Goal: Information Seeking & Learning: Learn about a topic

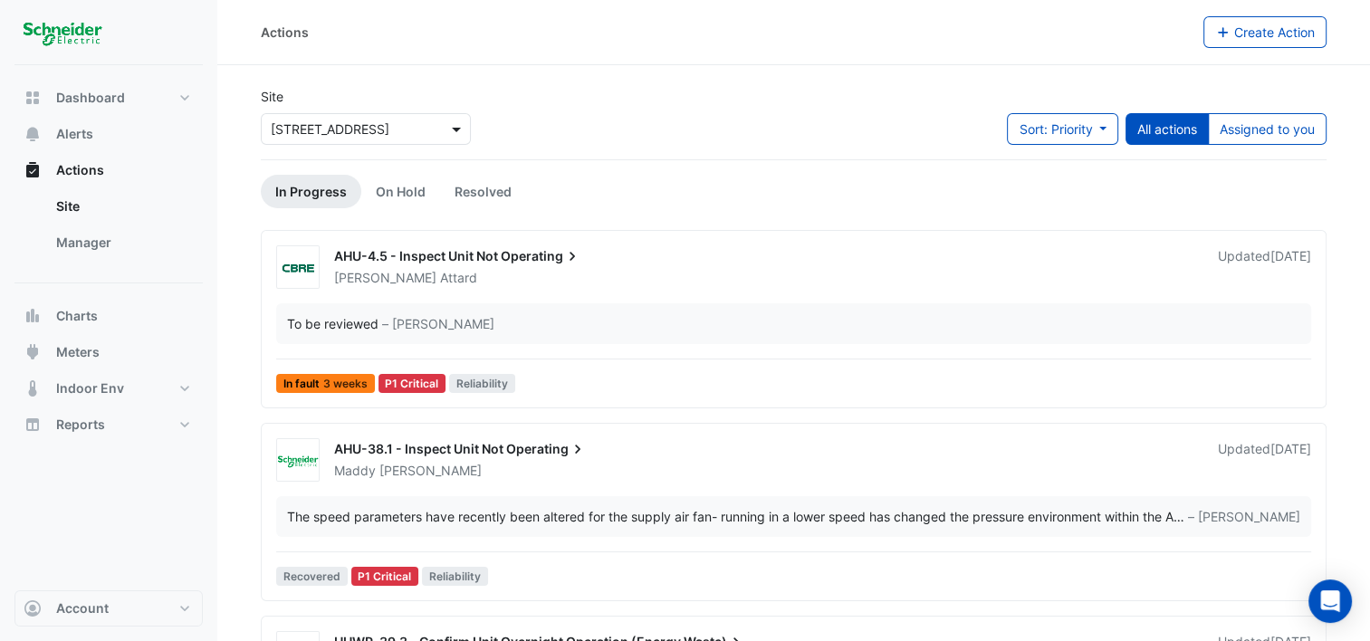
click at [454, 127] on span at bounding box center [458, 128] width 23 height 19
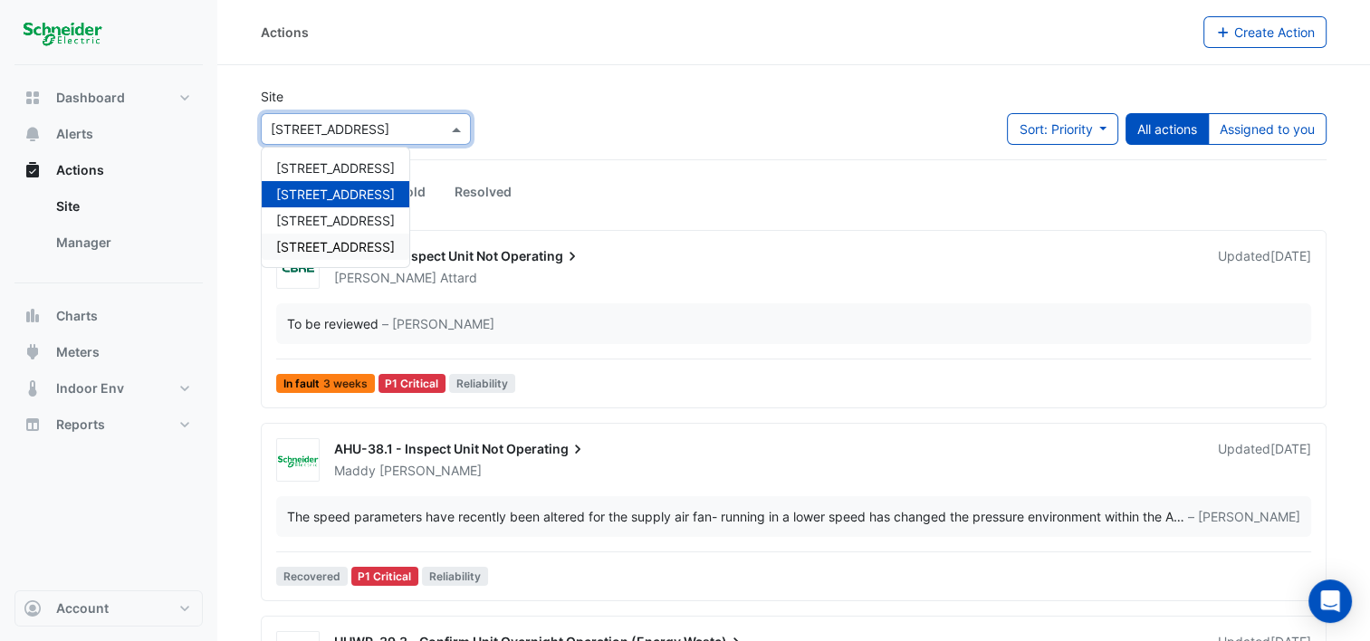
click at [338, 249] on span "[STREET_ADDRESS]" at bounding box center [335, 246] width 119 height 15
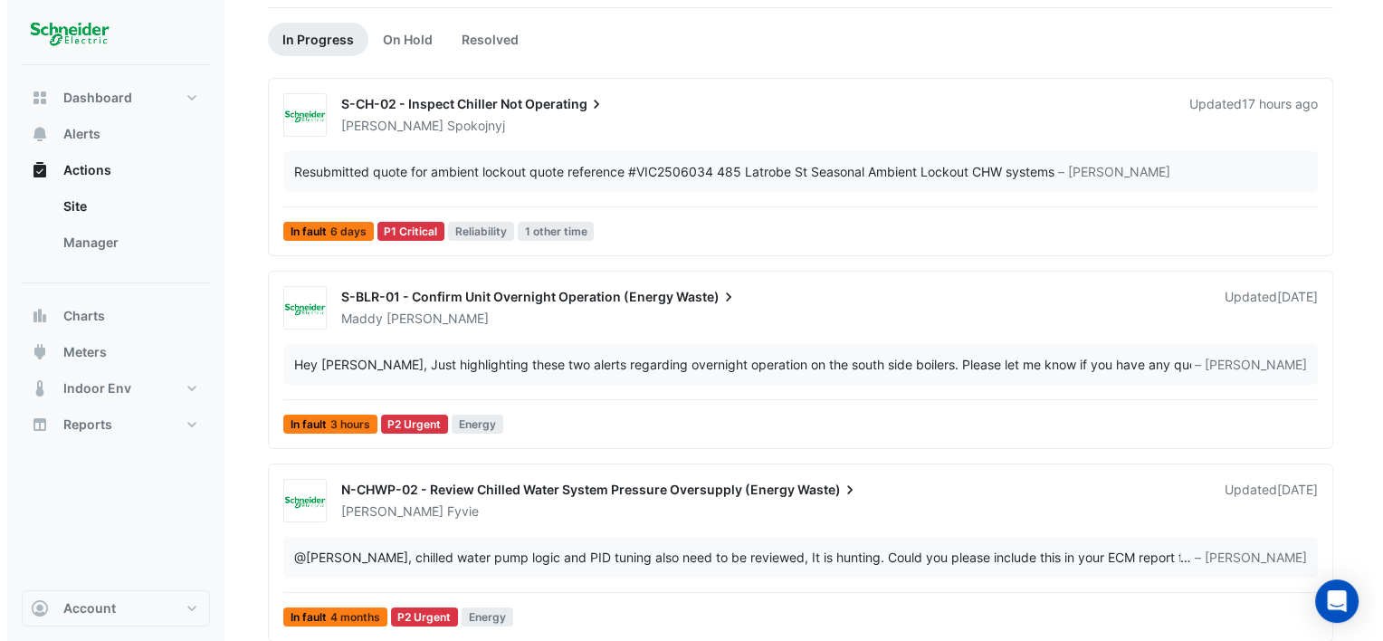
scroll to position [156, 0]
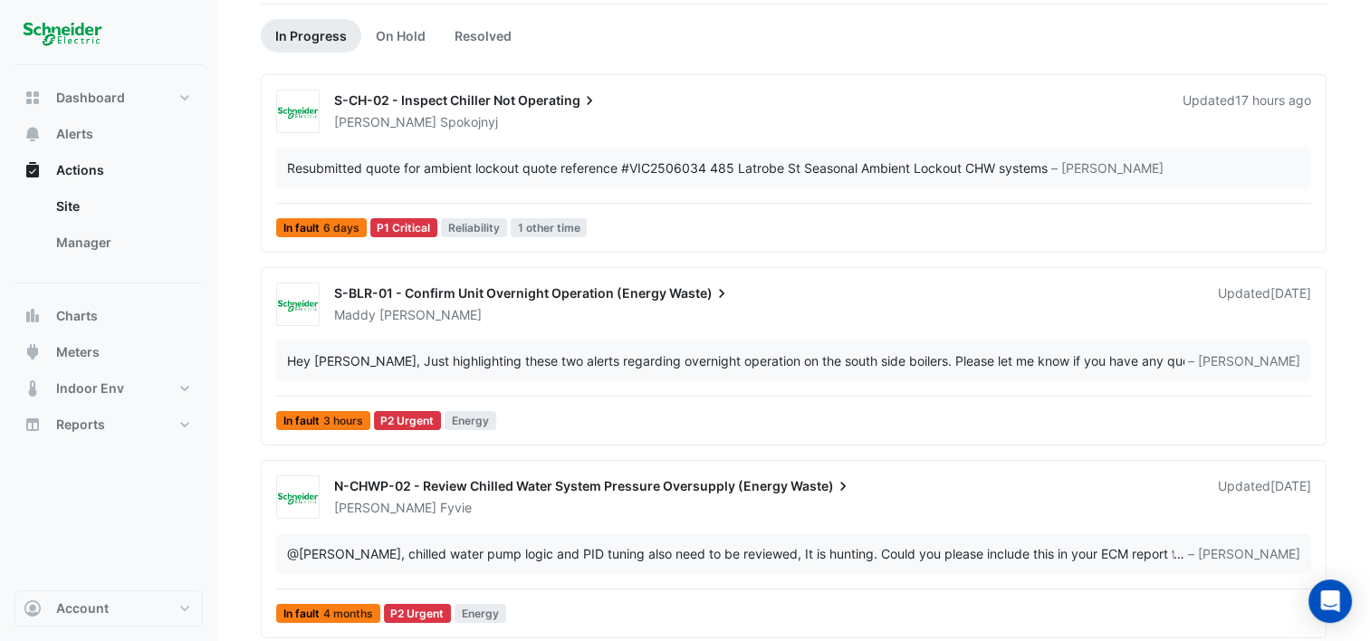
click at [480, 301] on div "S-BLR-01 - Confirm Unit Overnight Operation (Energy Waste)" at bounding box center [765, 295] width 862 height 22
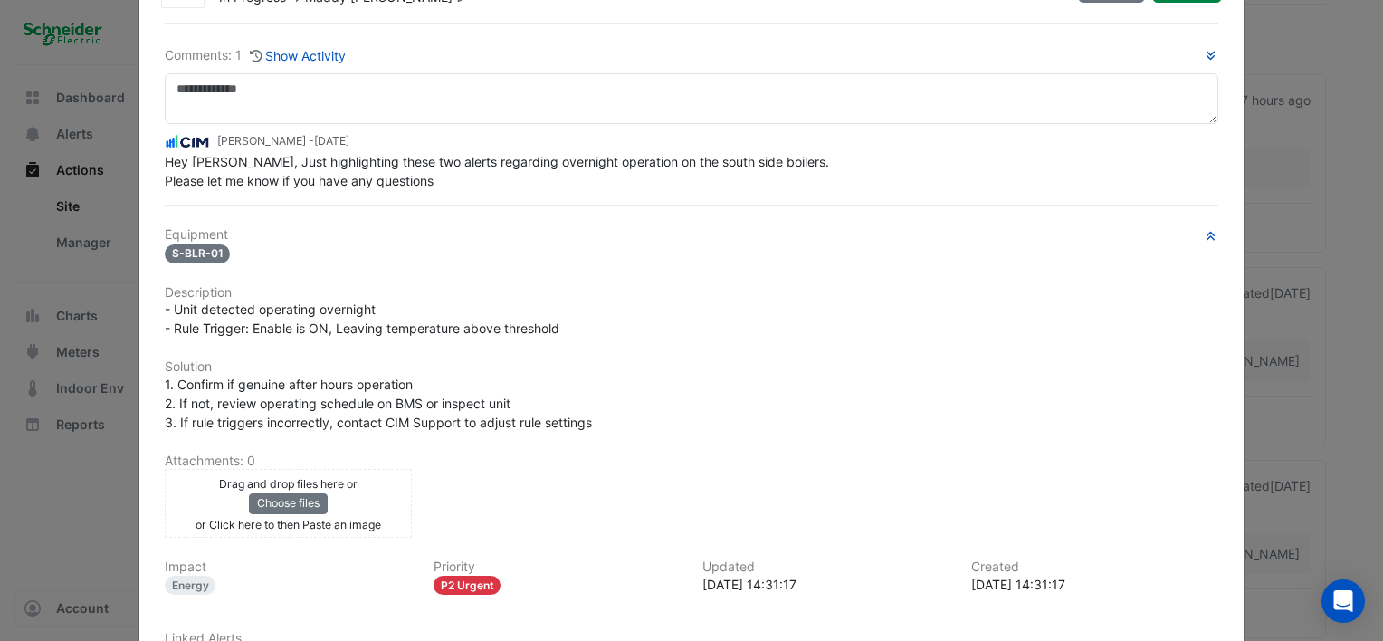
scroll to position [86, 0]
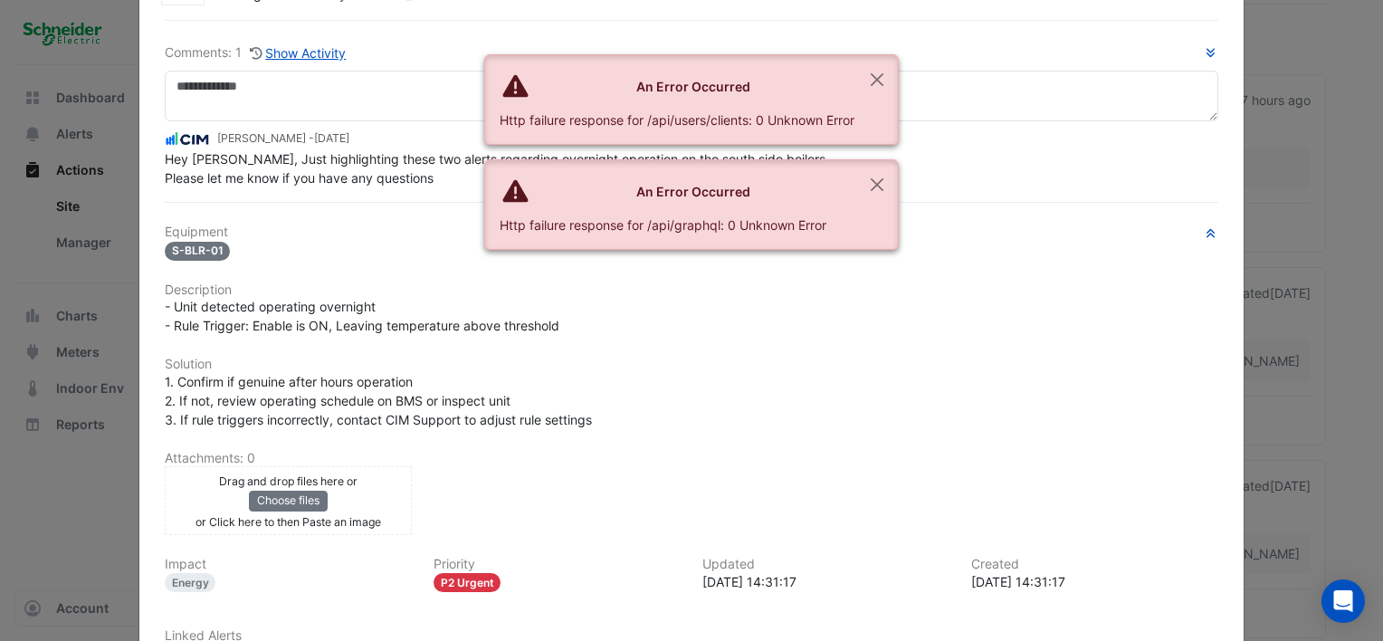
click at [889, 240] on ngb-alert "An Error Occurred Http failure response for /api/graphql: 0 Unknown Error" at bounding box center [691, 204] width 415 height 91
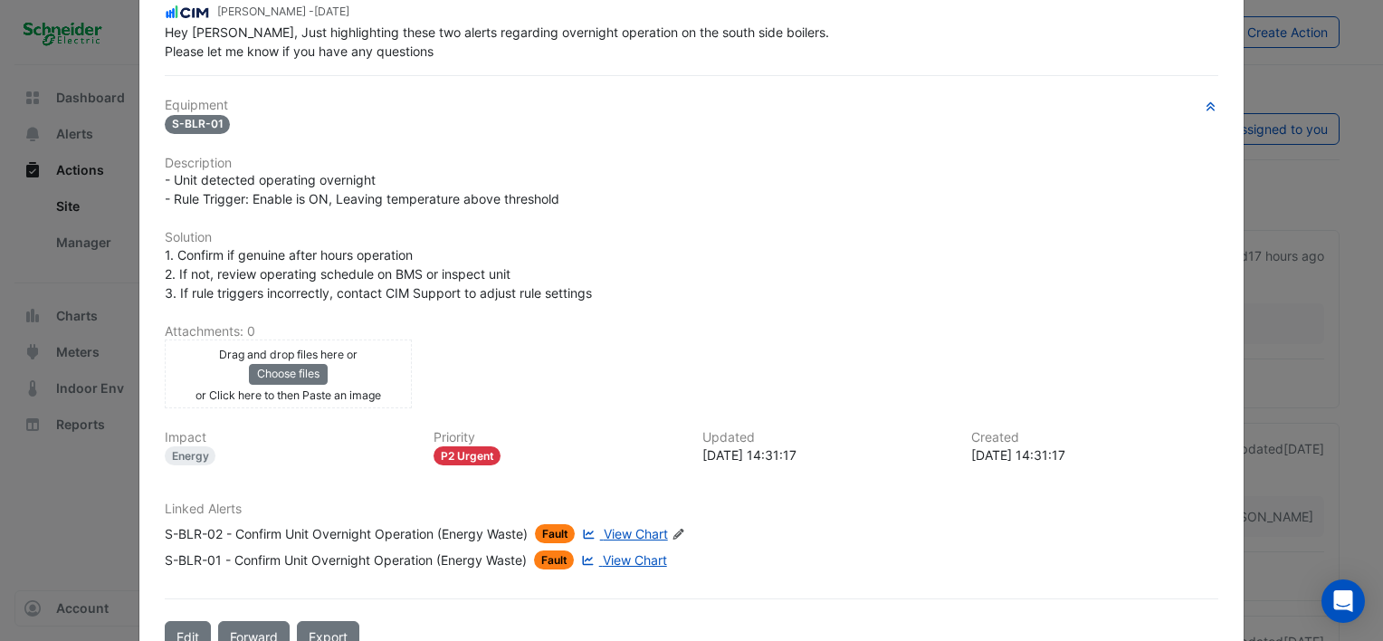
scroll to position [214, 0]
click at [631, 526] on span "View Chart" at bounding box center [636, 532] width 64 height 15
click at [618, 551] on span "View Chart" at bounding box center [635, 558] width 64 height 15
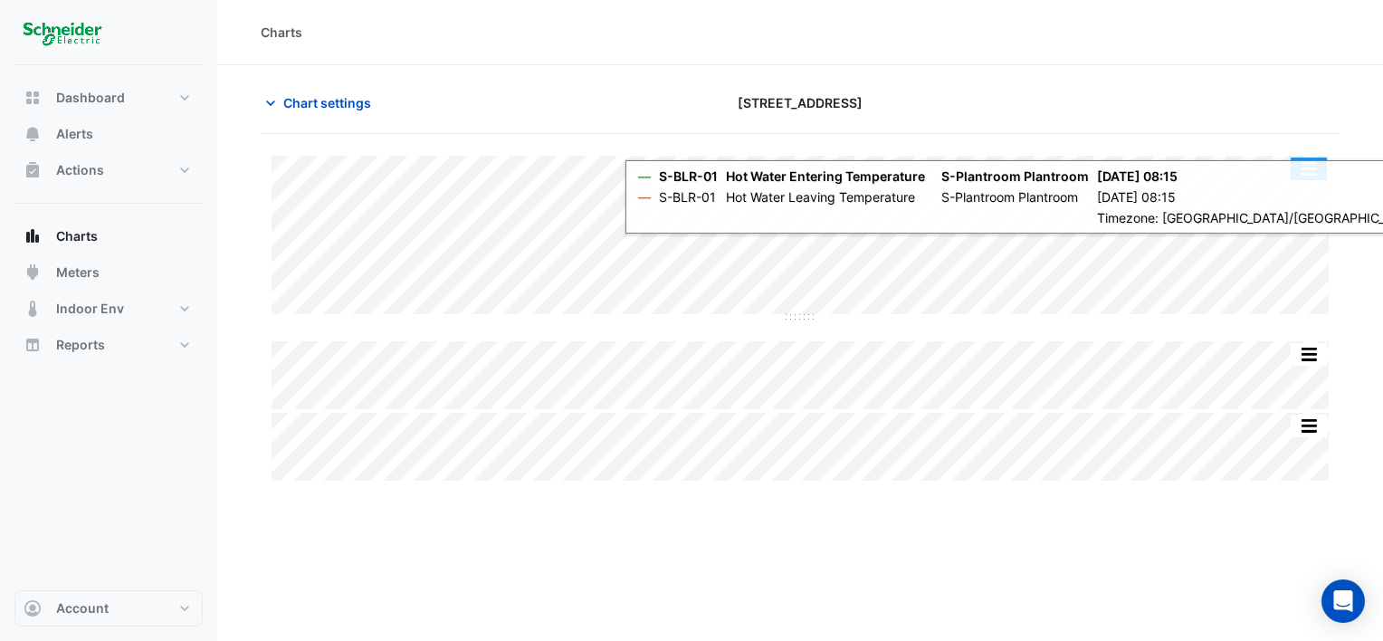
click at [1310, 170] on button "button" at bounding box center [1309, 169] width 36 height 23
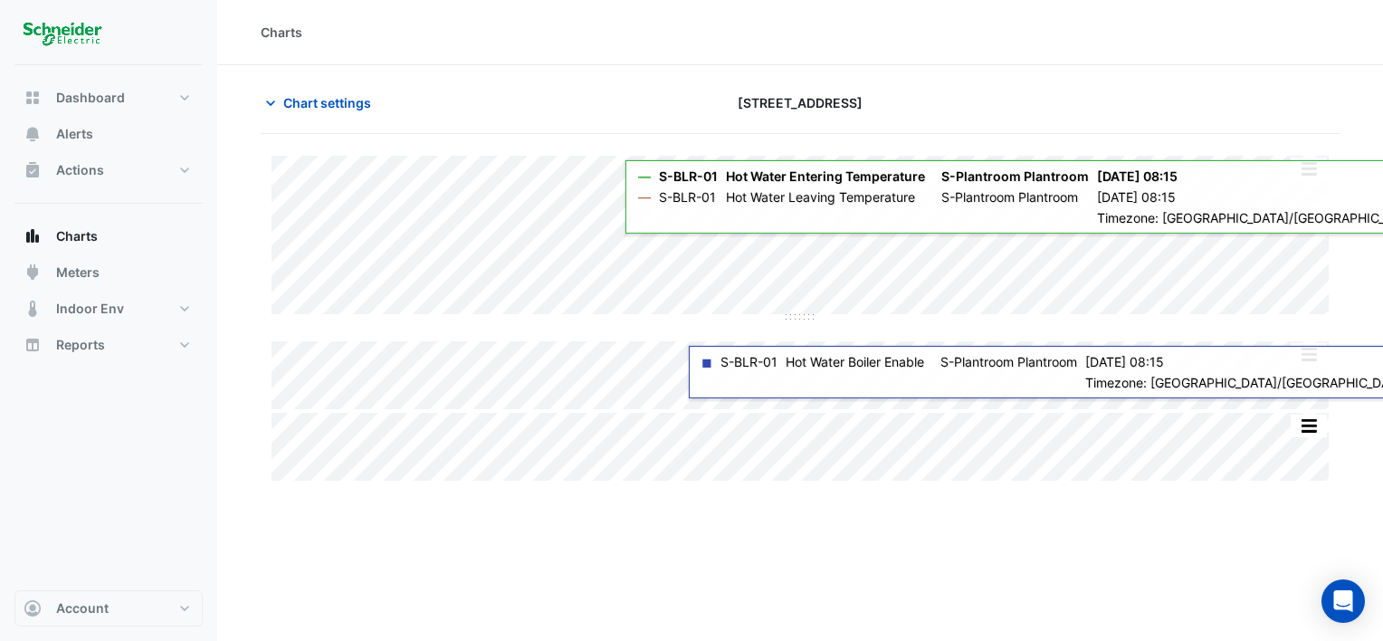
click at [841, 577] on div "Charts Chart settings 485 La Trobe Street Split All Split None Print Save as JP…" at bounding box center [800, 320] width 1166 height 641
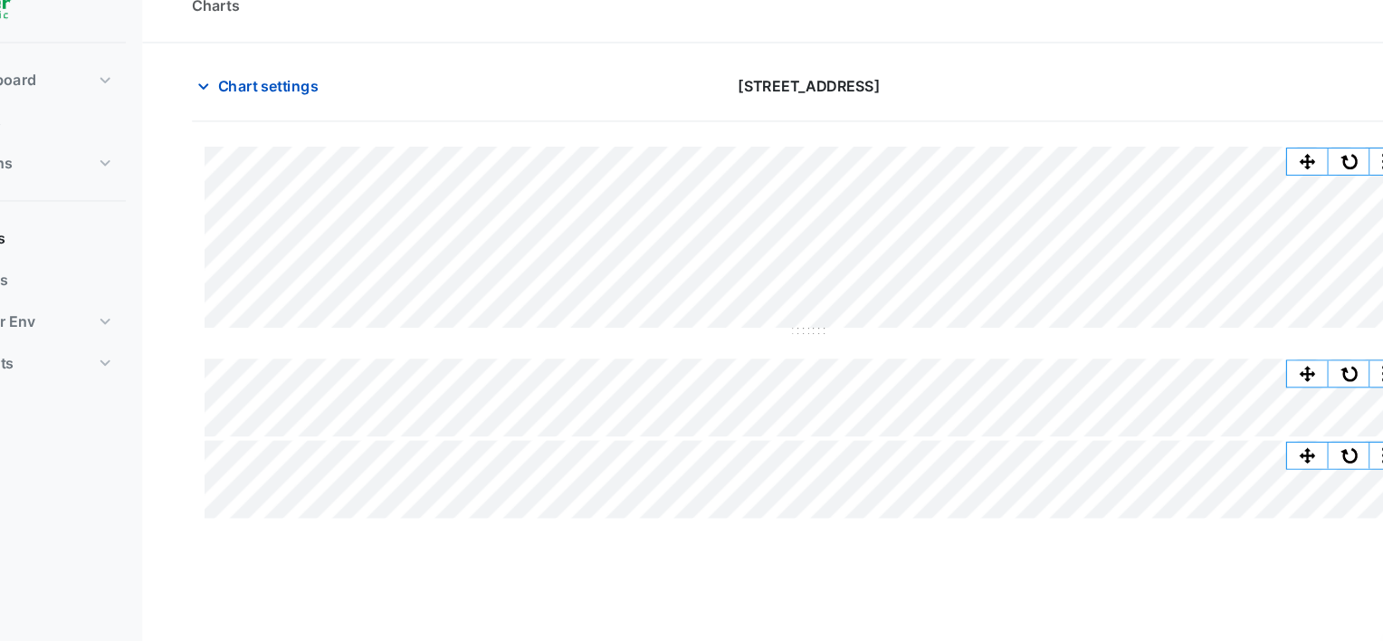
click at [887, 535] on div "Charts Chart settings 485 La Trobe Street Split All Split None Print Save as JP…" at bounding box center [800, 320] width 1166 height 641
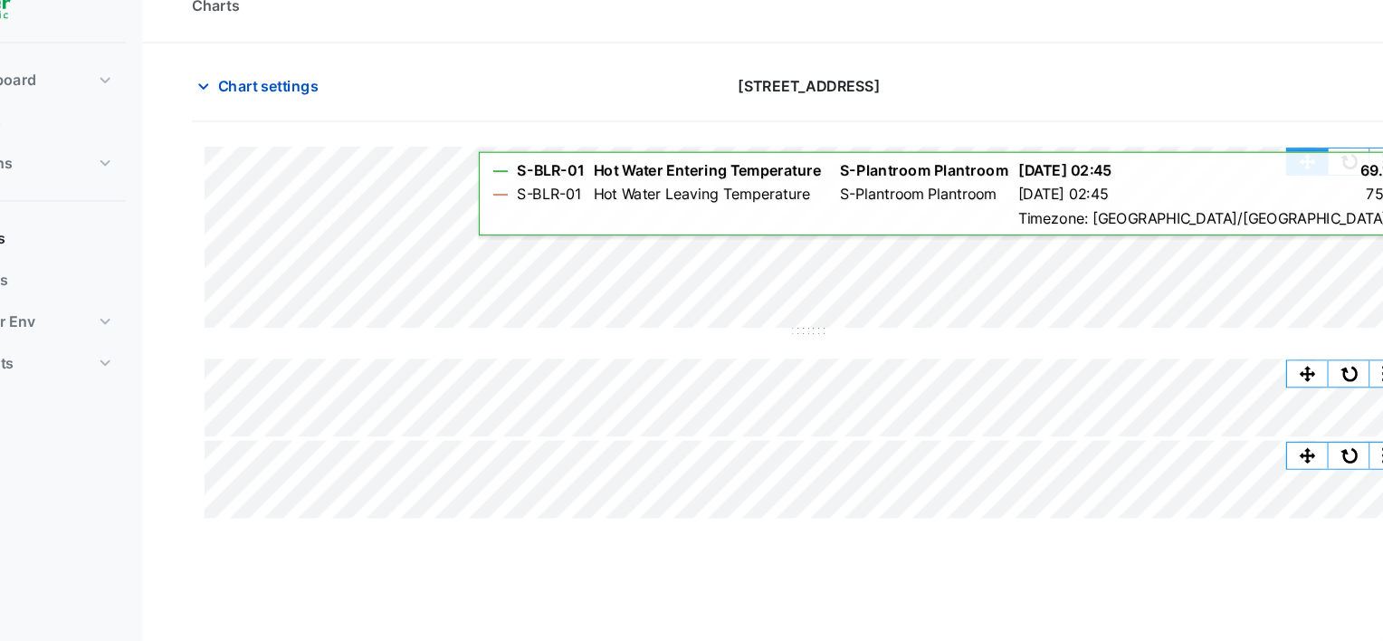
click at [1240, 160] on button "button" at bounding box center [1237, 169] width 36 height 23
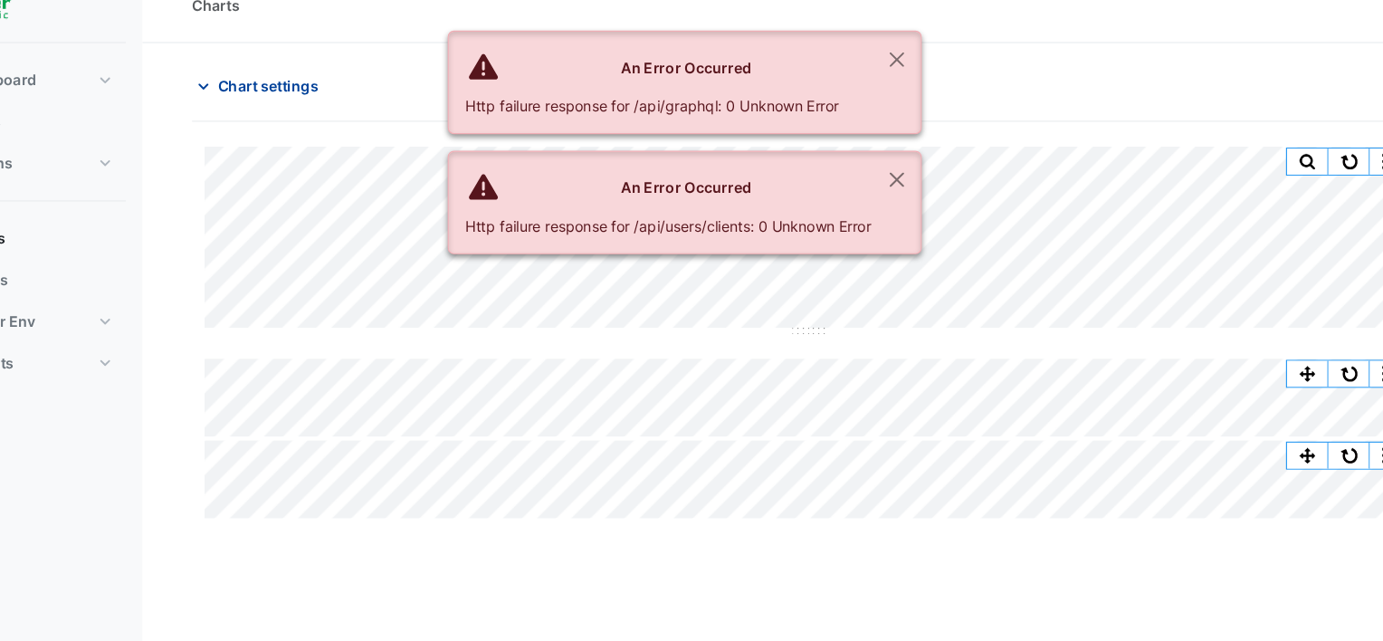
click at [303, 102] on span "Chart settings" at bounding box center [327, 102] width 88 height 19
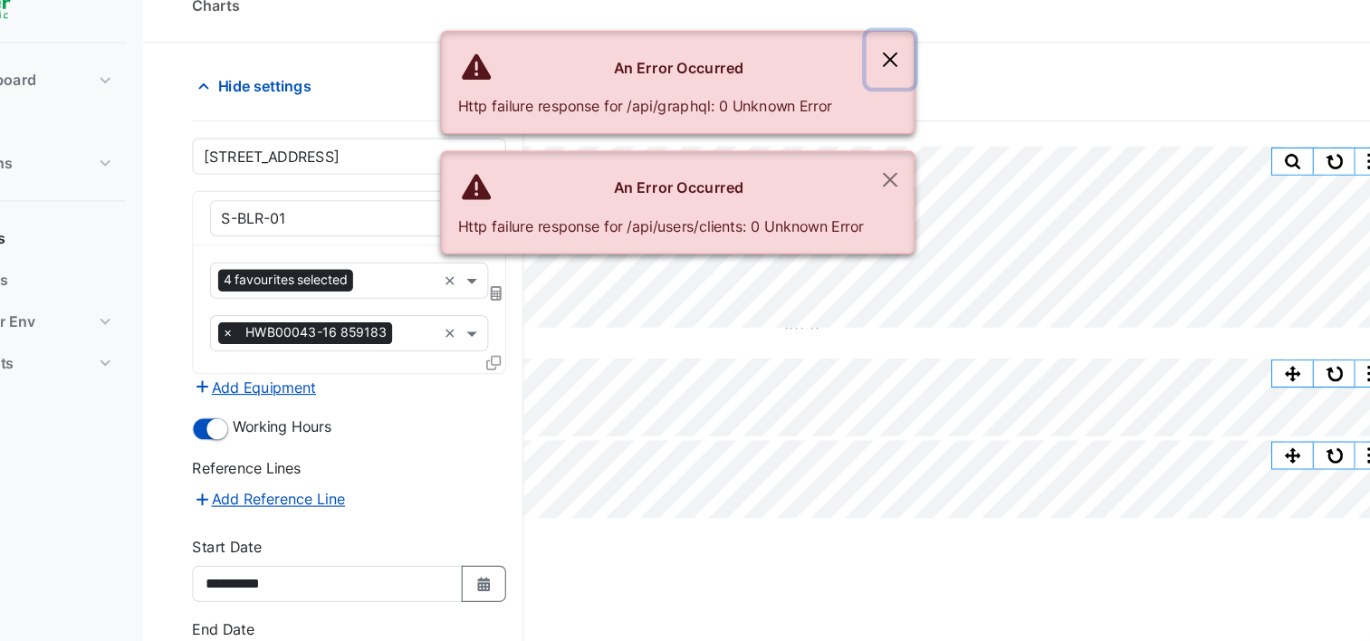
click at [871, 82] on button "Close" at bounding box center [871, 79] width 42 height 49
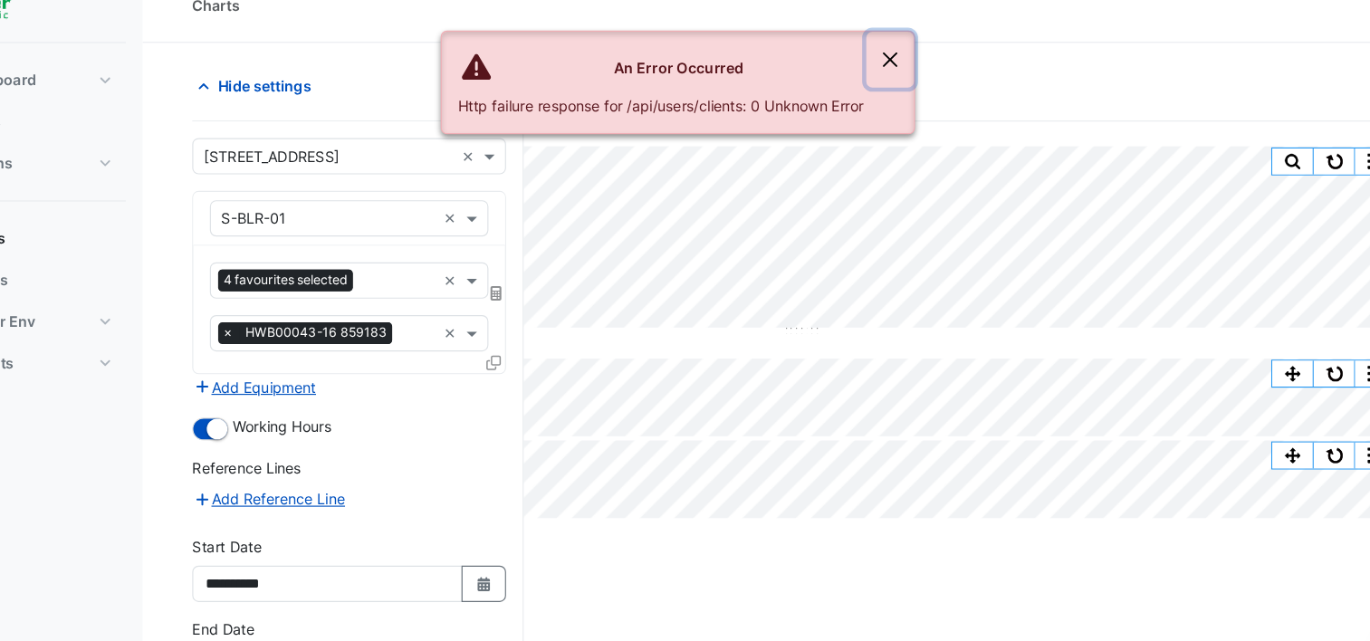
click at [880, 77] on button "Close" at bounding box center [871, 79] width 42 height 49
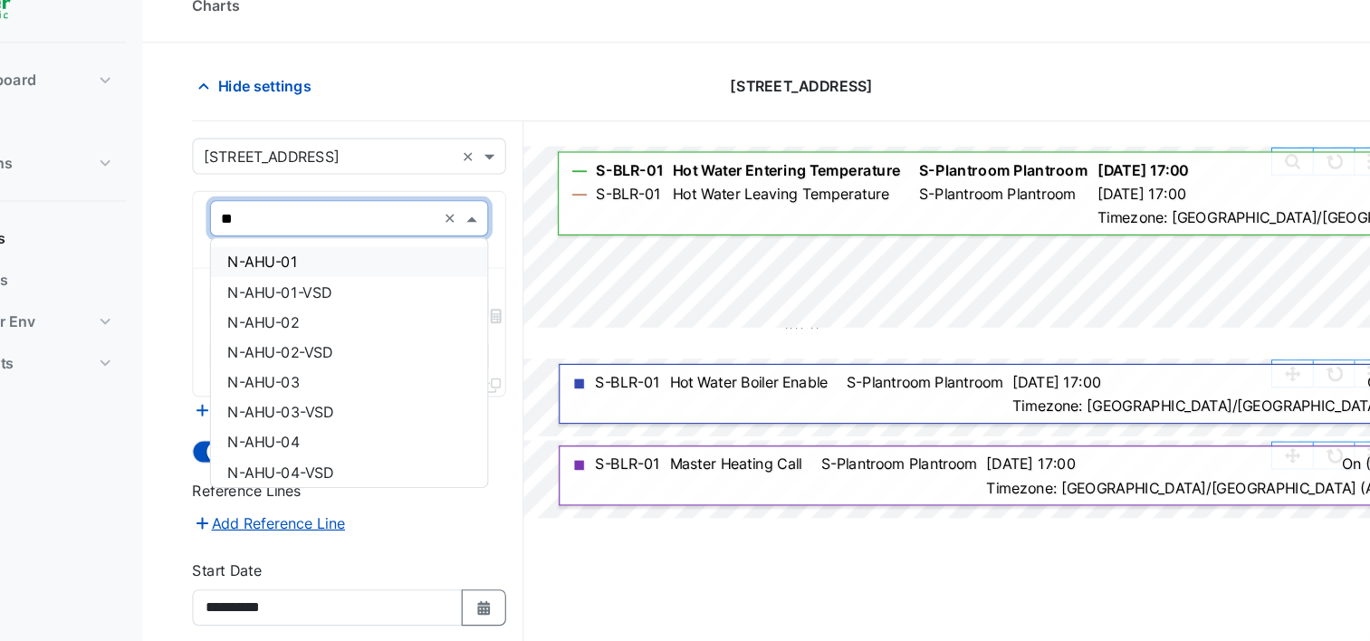
type input "*"
type input "*****"
click at [361, 254] on span "S-AHU-06-01" at bounding box center [332, 256] width 81 height 15
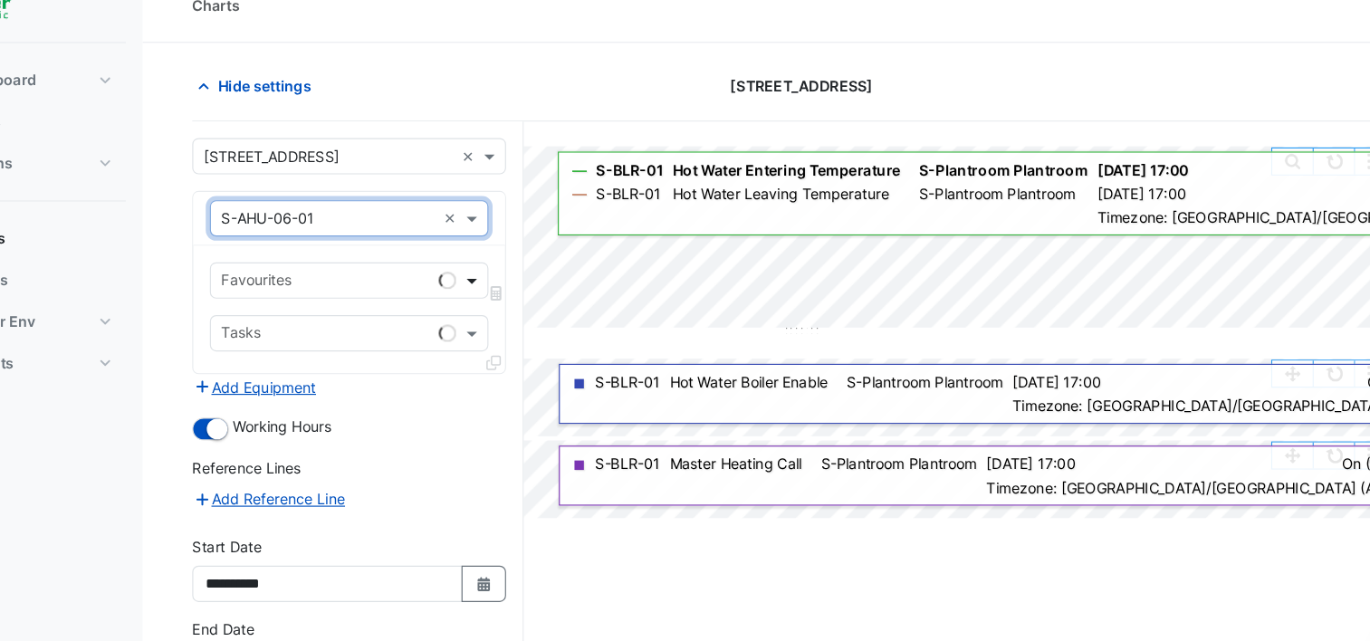
click at [501, 272] on span at bounding box center [507, 272] width 23 height 19
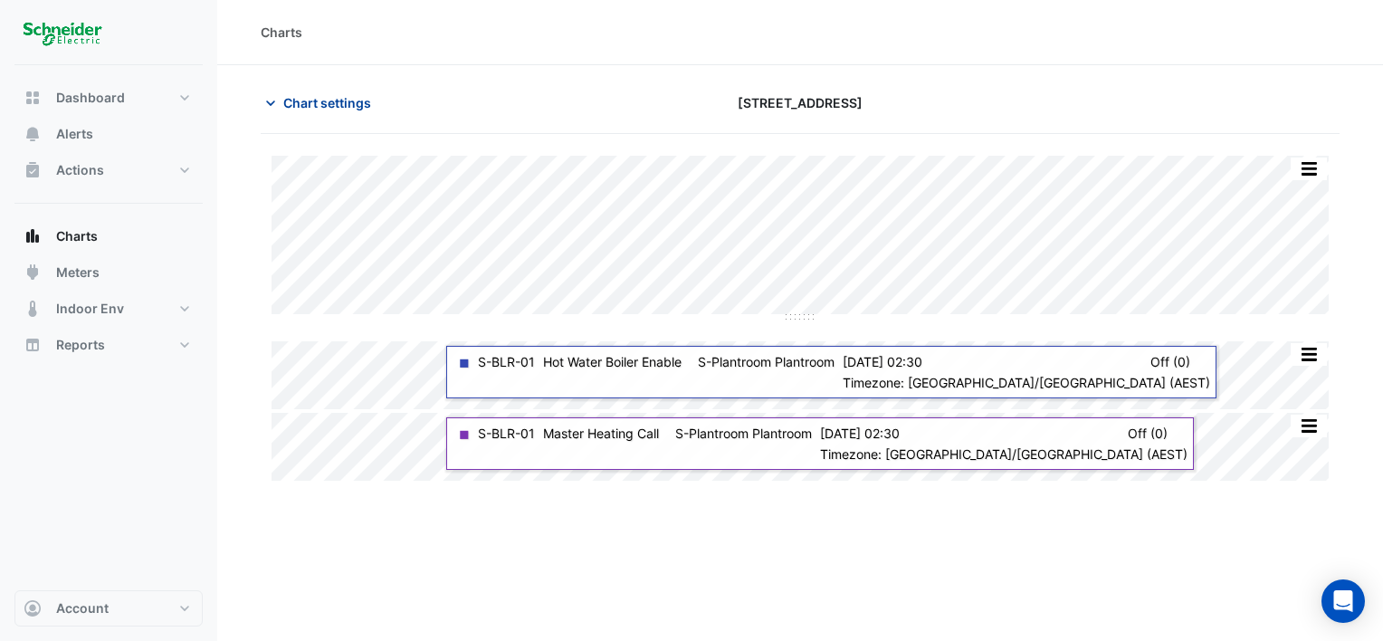
click at [268, 109] on icon "button" at bounding box center [271, 103] width 18 height 18
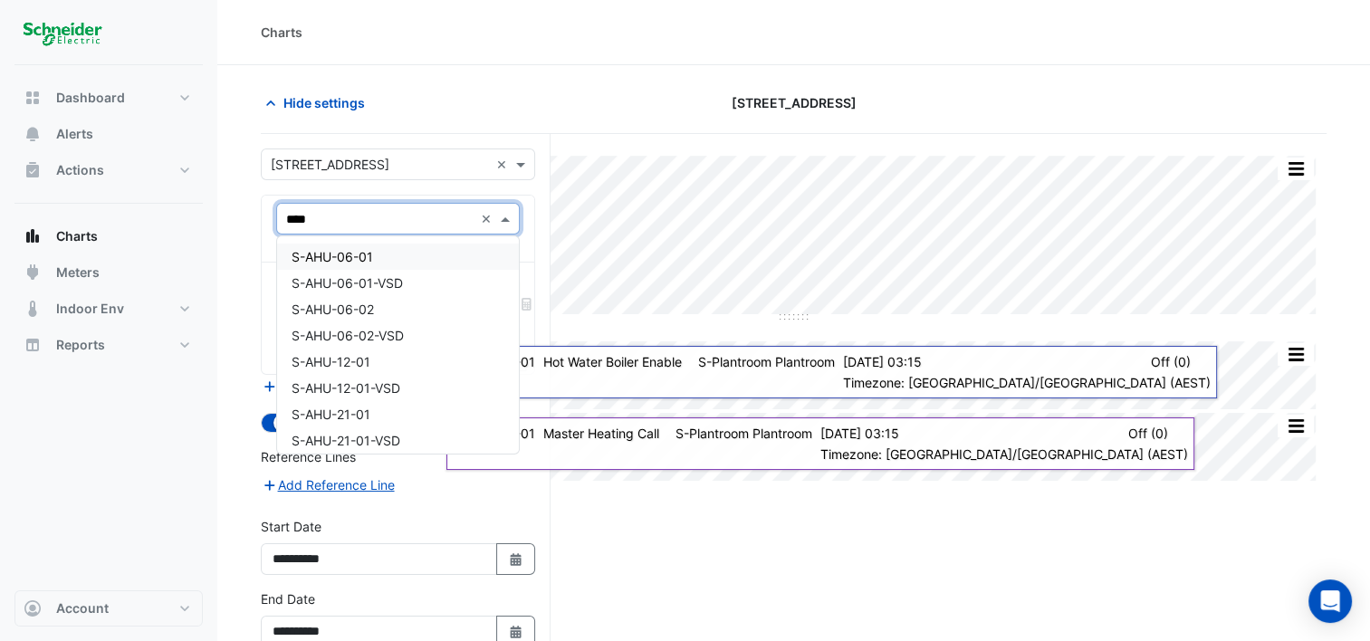
type input "*****"
click at [369, 253] on span "S-AHU-06-01" at bounding box center [332, 256] width 81 height 15
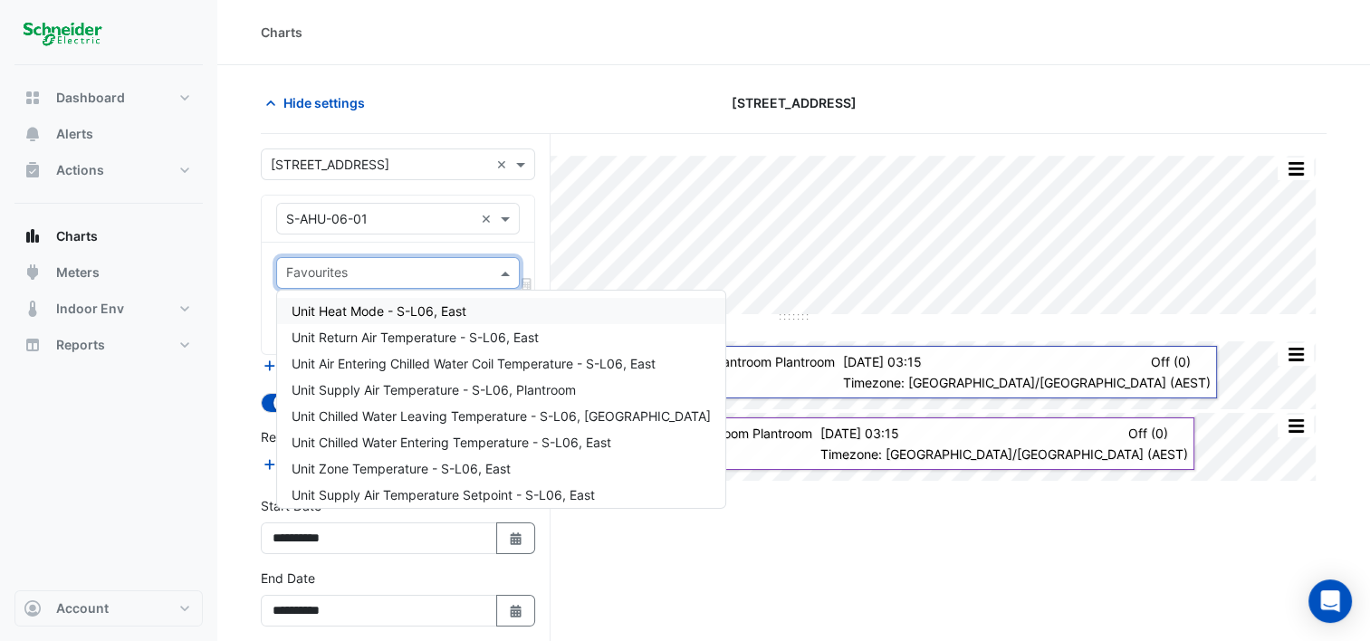
click at [503, 264] on span at bounding box center [507, 272] width 23 height 19
click at [684, 580] on div "Split All Split None Print Save as JPEG Save as PNG Pivot Data Table Export CSV…" at bounding box center [794, 428] width 1066 height 589
